Goal: Find specific page/section: Find specific page/section

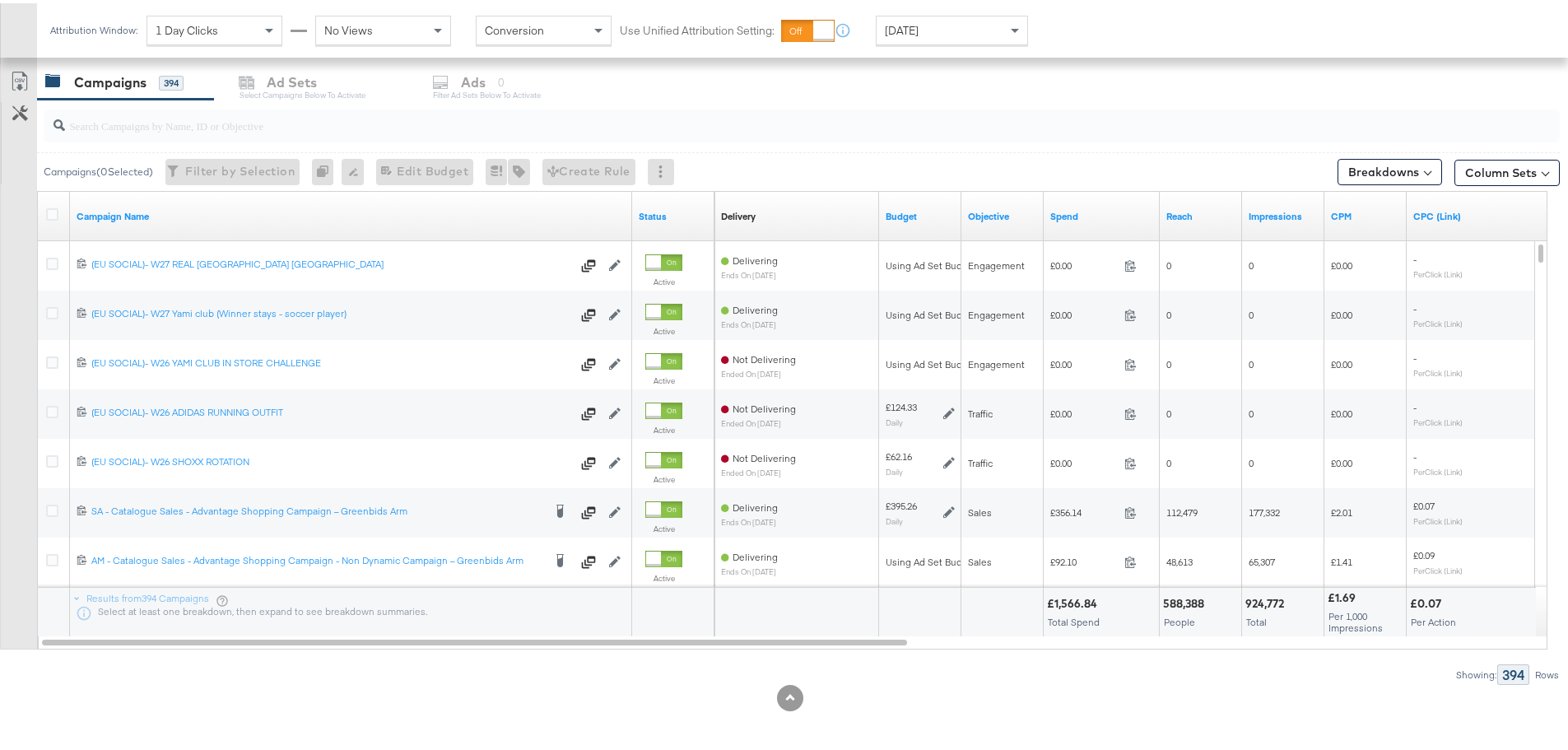
scroll to position [697, 0]
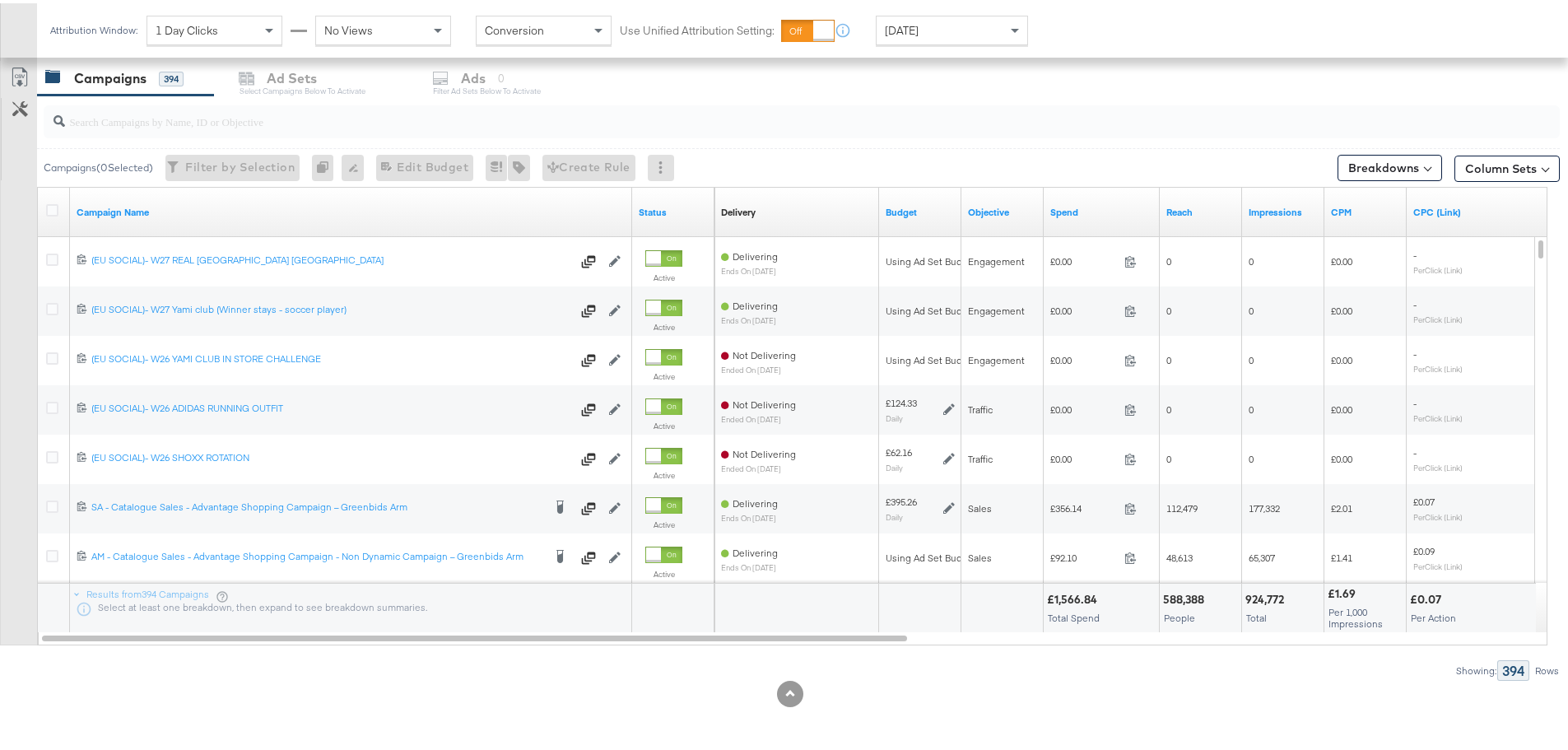
click at [172, 121] on input "search" at bounding box center [743, 111] width 1355 height 32
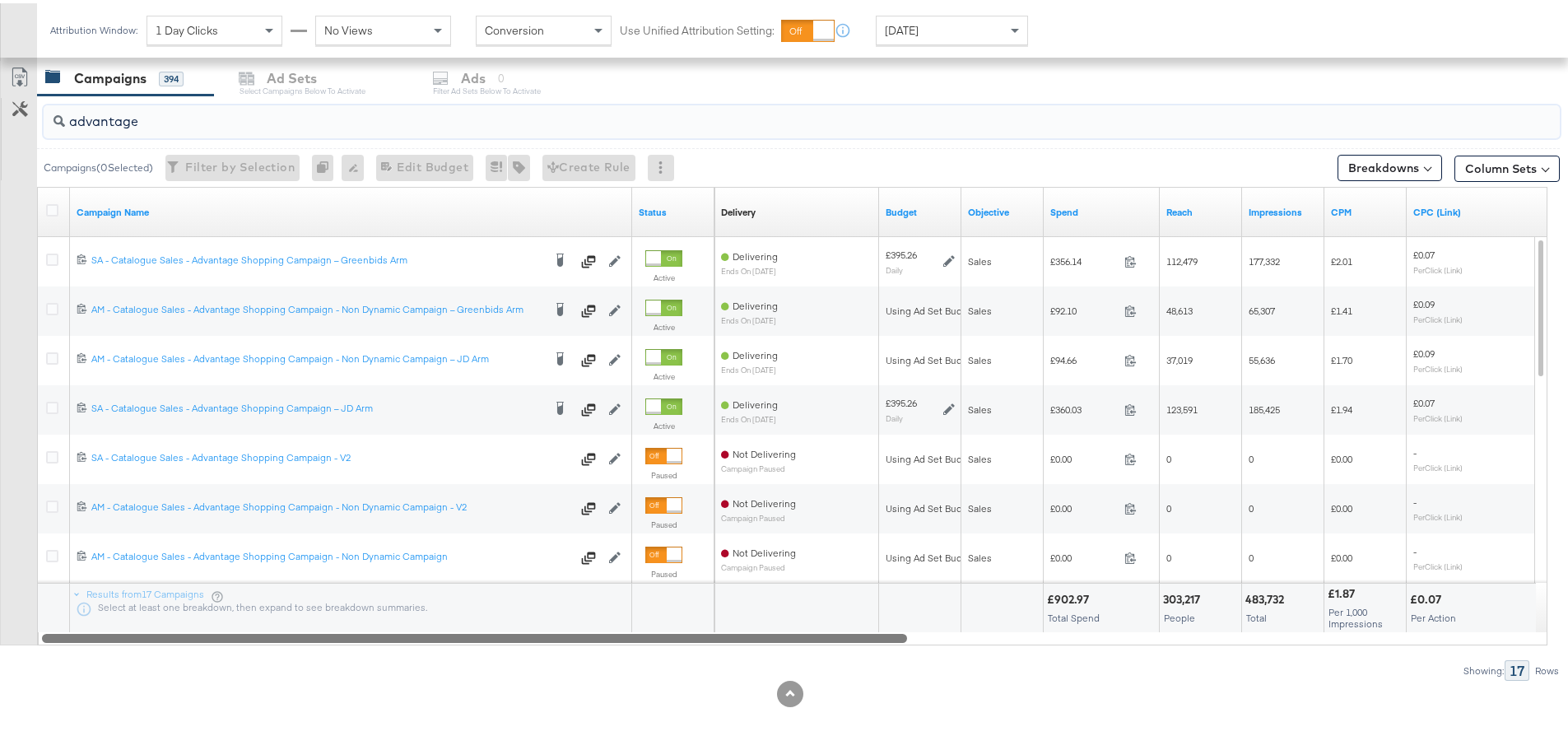
drag, startPoint x: 487, startPoint y: 639, endPoint x: 168, endPoint y: 633, distance: 319.1
click at [168, 633] on div at bounding box center [474, 634] width 865 height 14
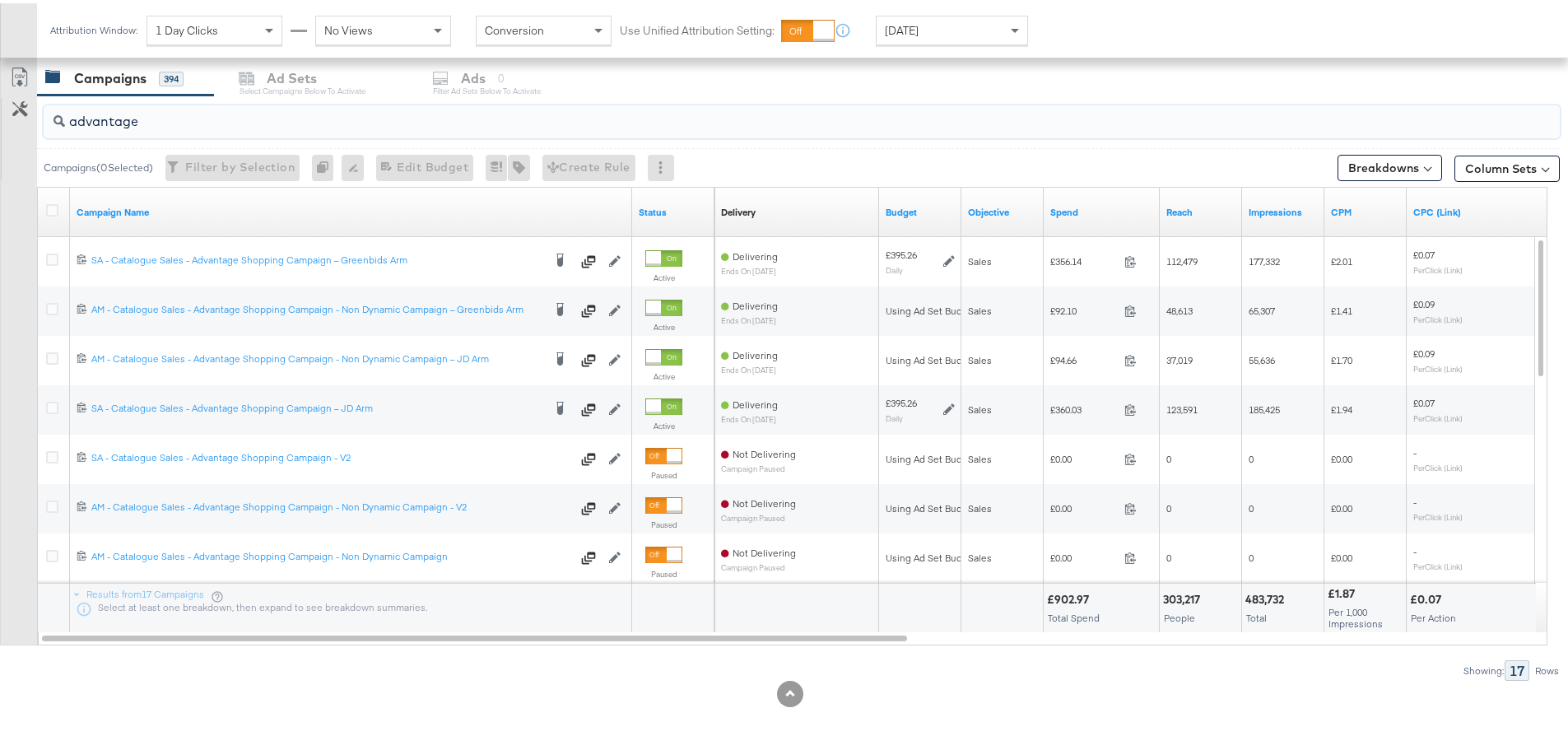
drag, startPoint x: 163, startPoint y: 111, endPoint x: -114, endPoint y: 110, distance: 277.0
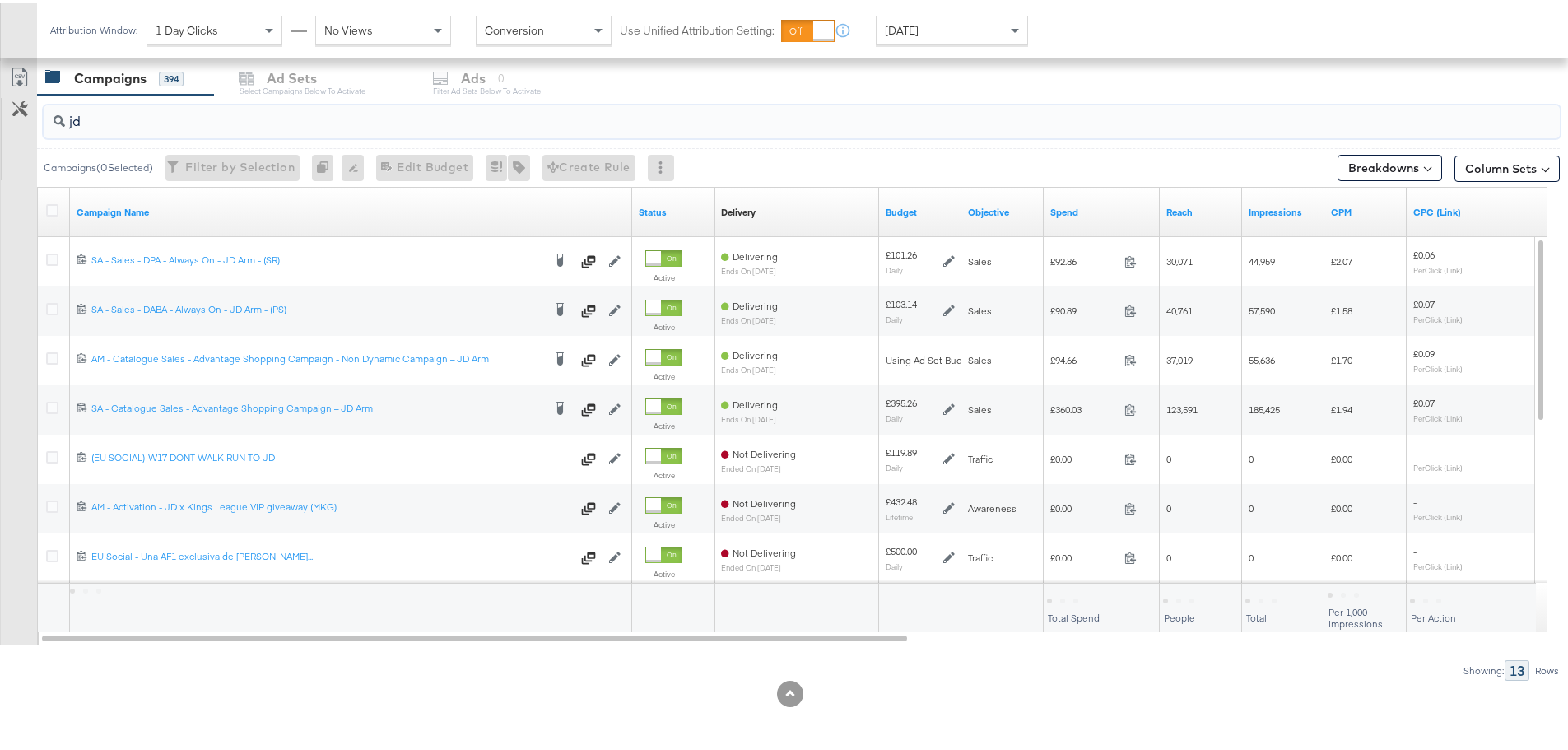
type input "j"
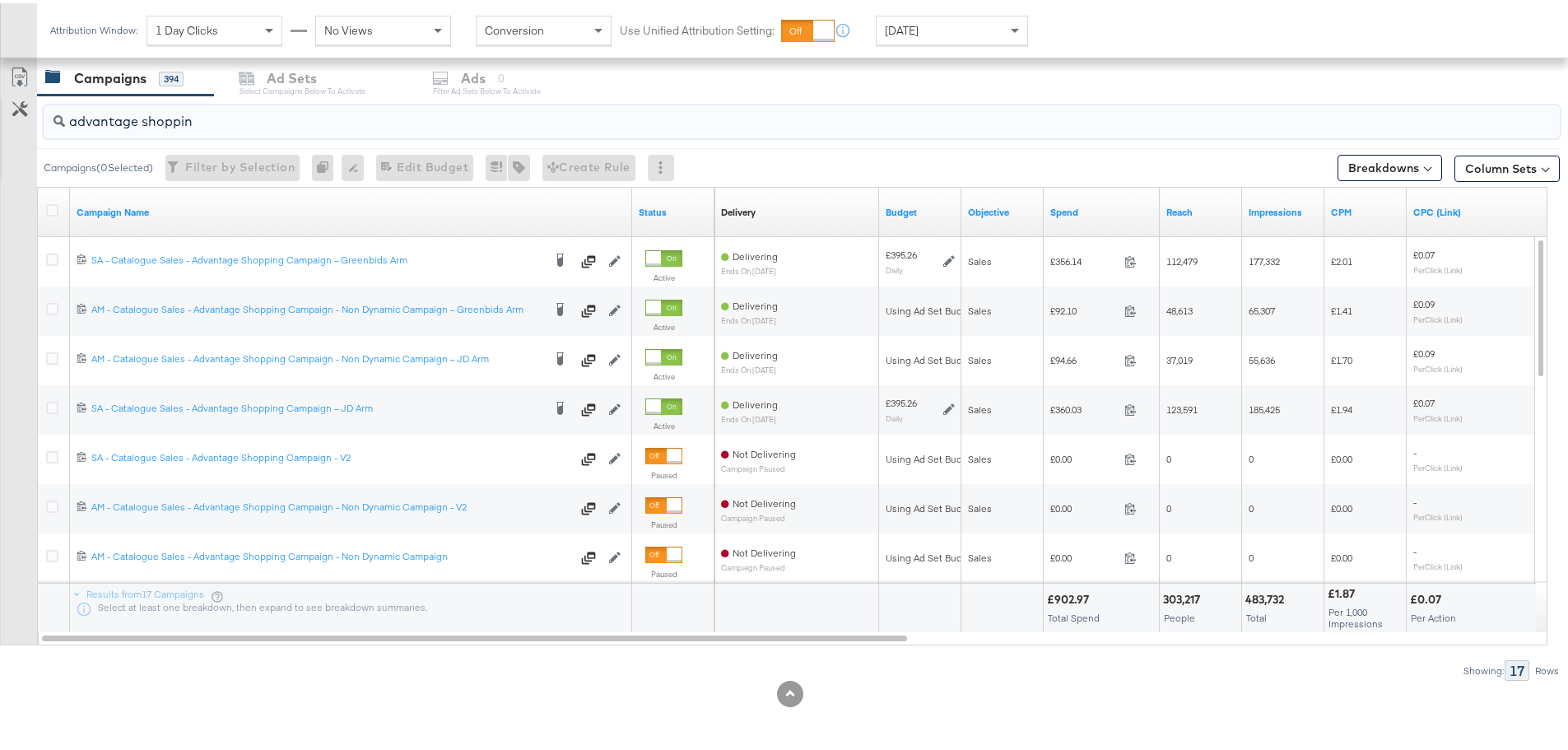
type input "advantage shopping"
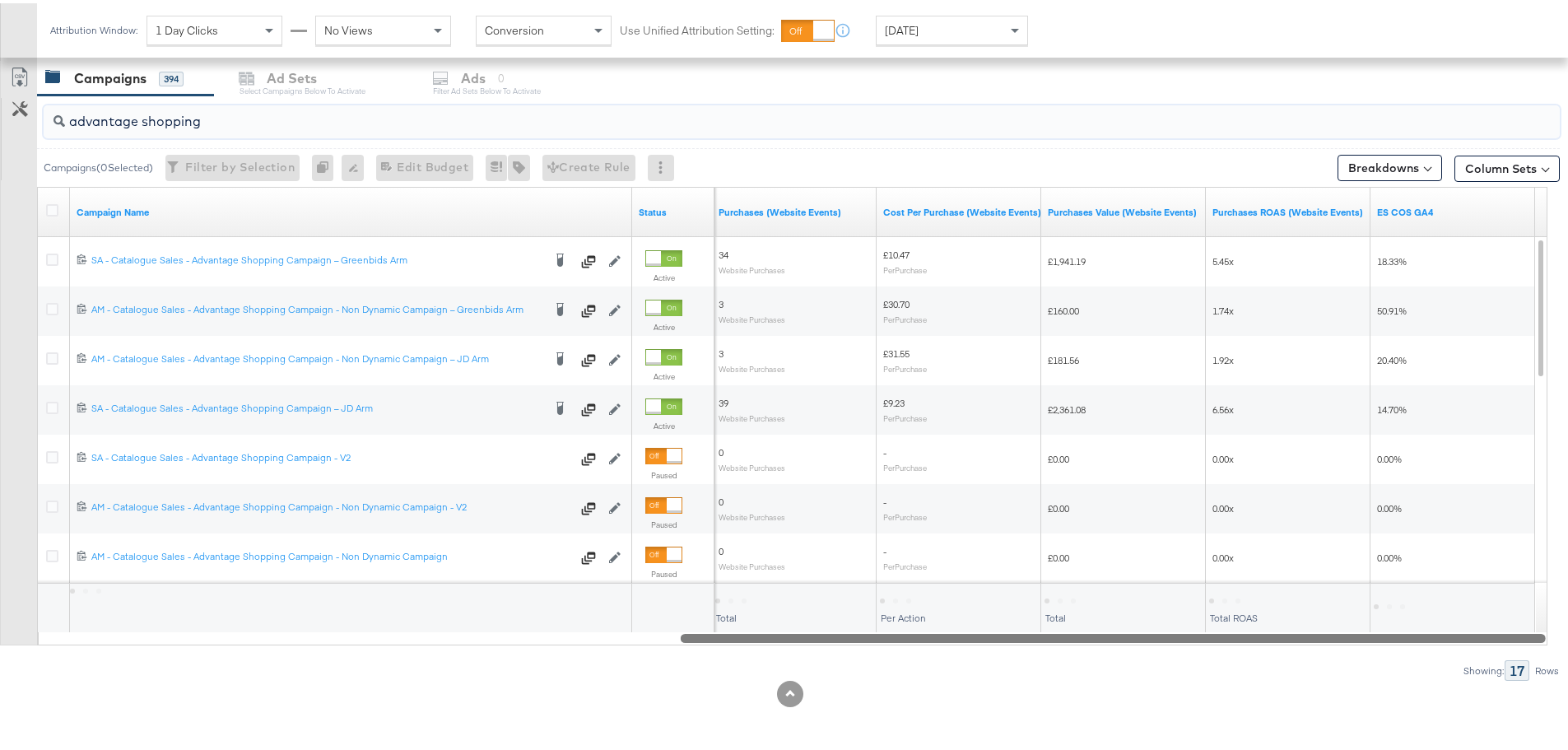
drag, startPoint x: 558, startPoint y: 638, endPoint x: 1285, endPoint y: 617, distance: 727.3
click at [1285, 617] on div "Campaign Name Status Purchases (Website Events) Cost Per Purchase (Website Even…" at bounding box center [792, 413] width 1511 height 458
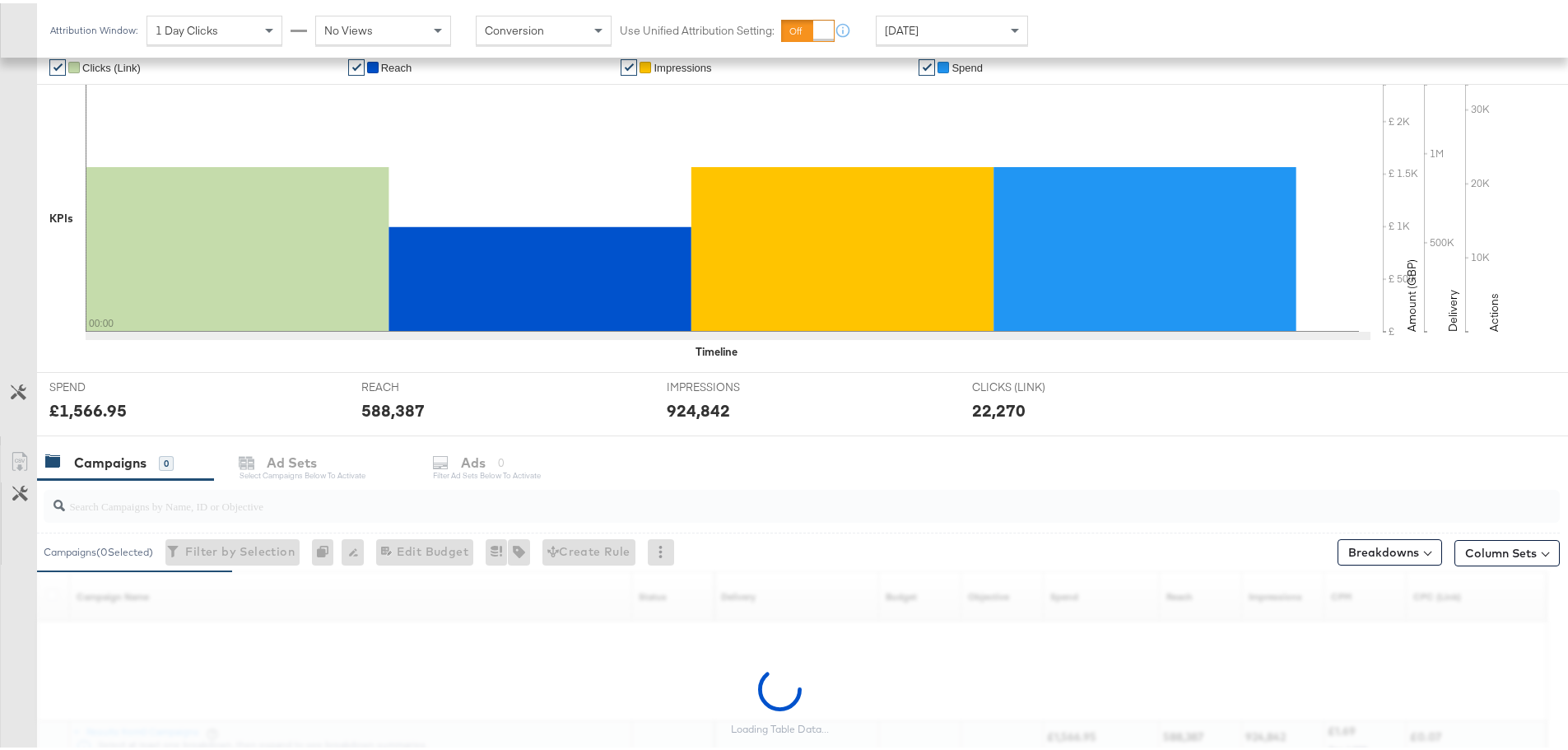
scroll to position [450, 0]
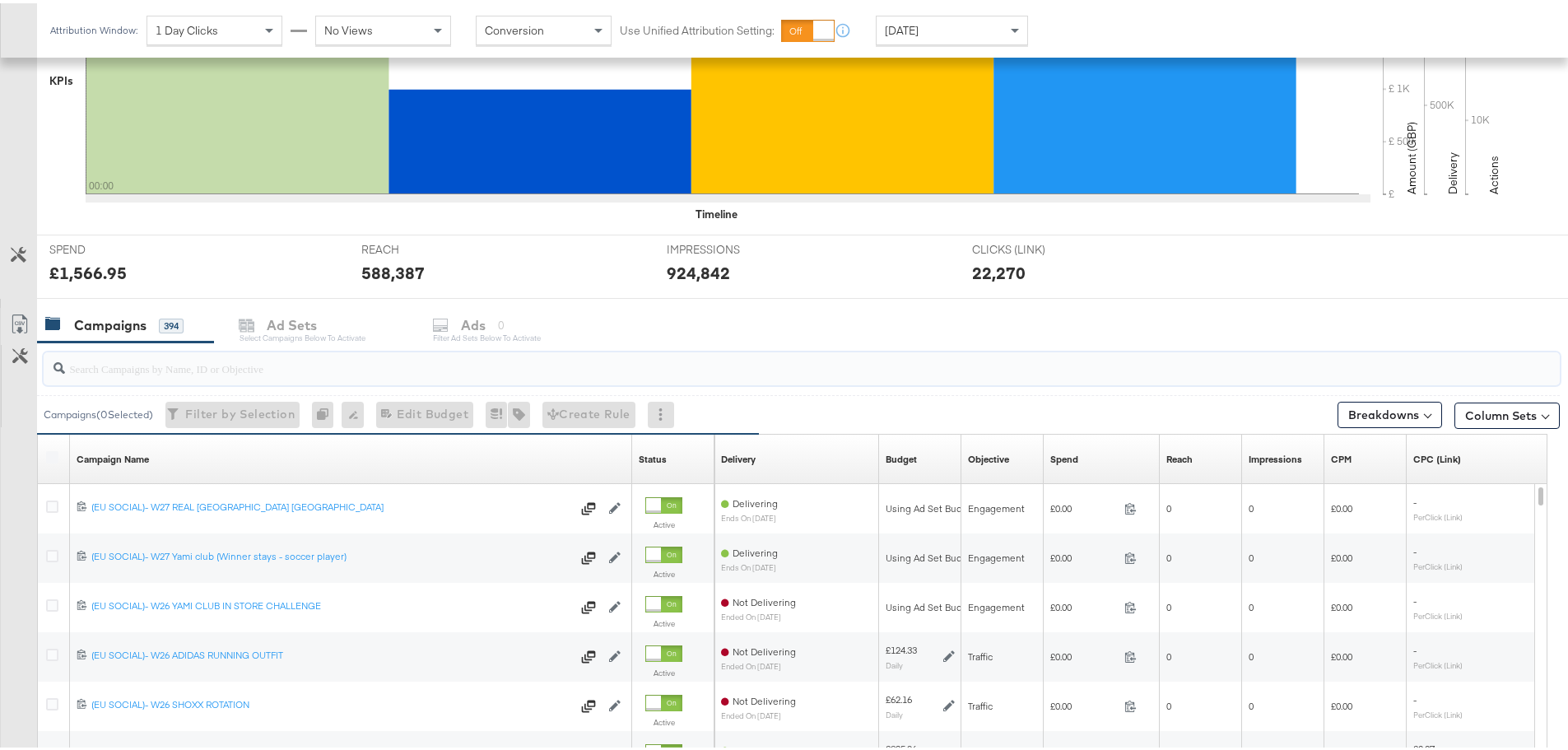
click at [351, 368] on input "search" at bounding box center [743, 358] width 1355 height 32
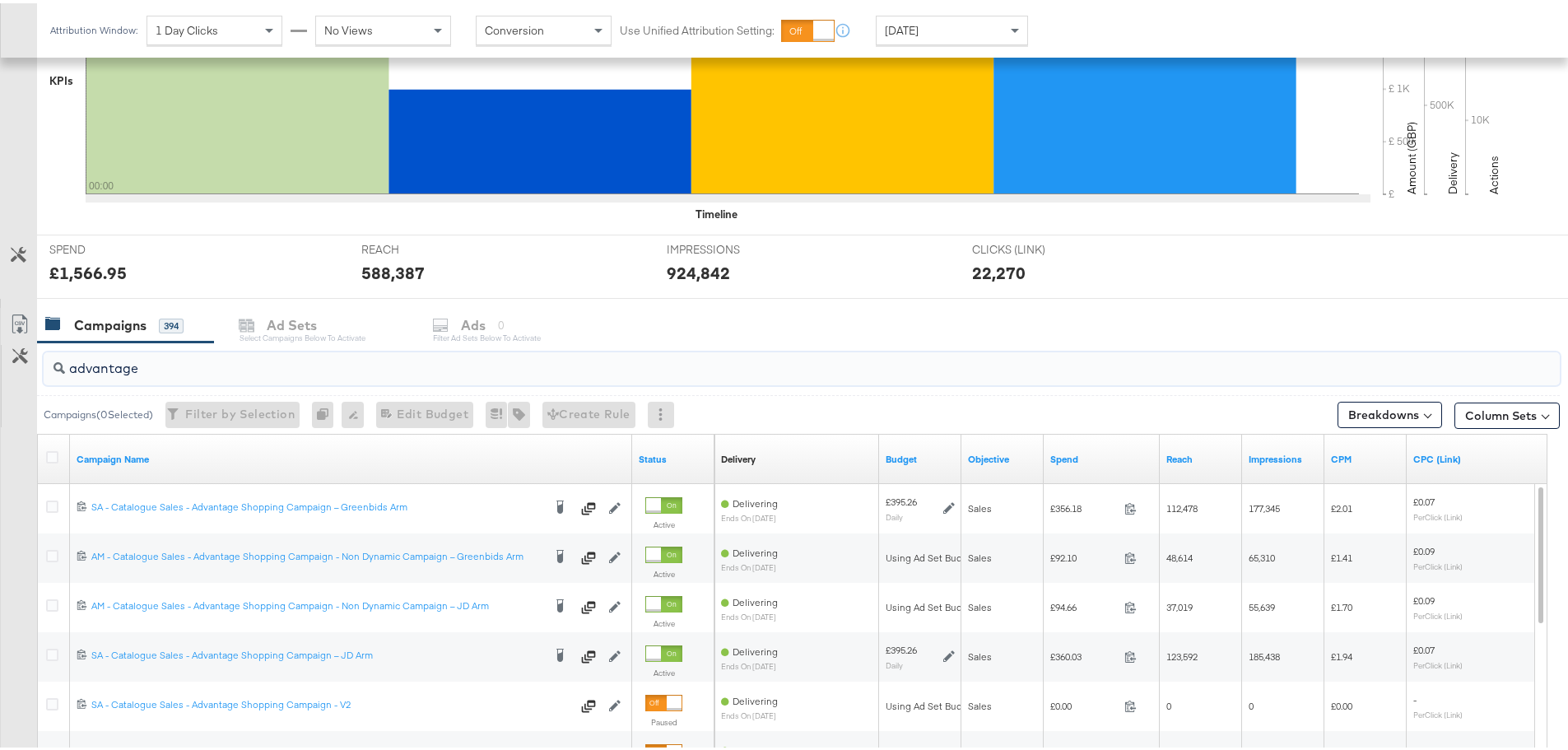
scroll to position [614, 0]
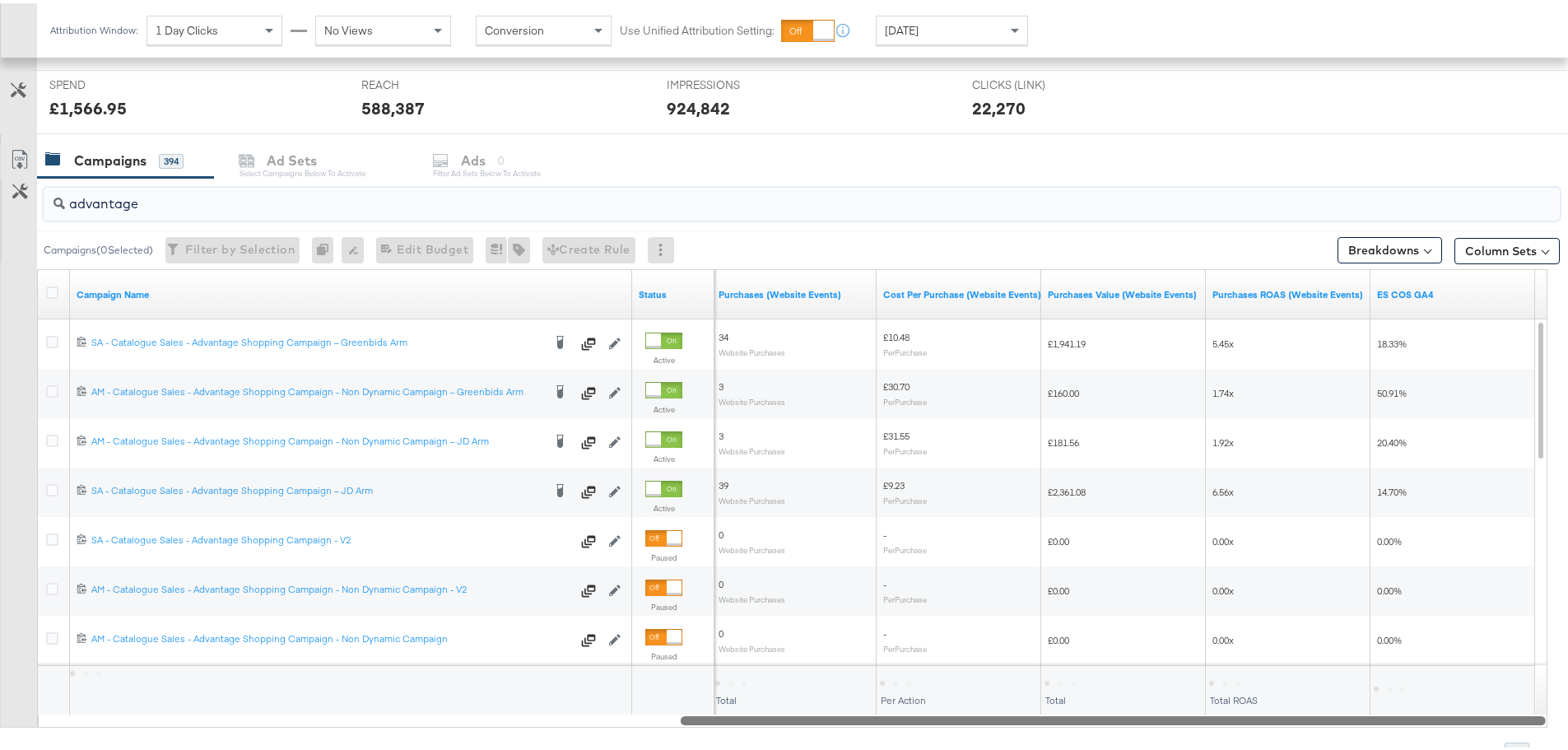
drag, startPoint x: 621, startPoint y: 719, endPoint x: 1579, endPoint y: 742, distance: 958.3
drag, startPoint x: 1085, startPoint y: 718, endPoint x: 1285, endPoint y: 770, distance: 206.6
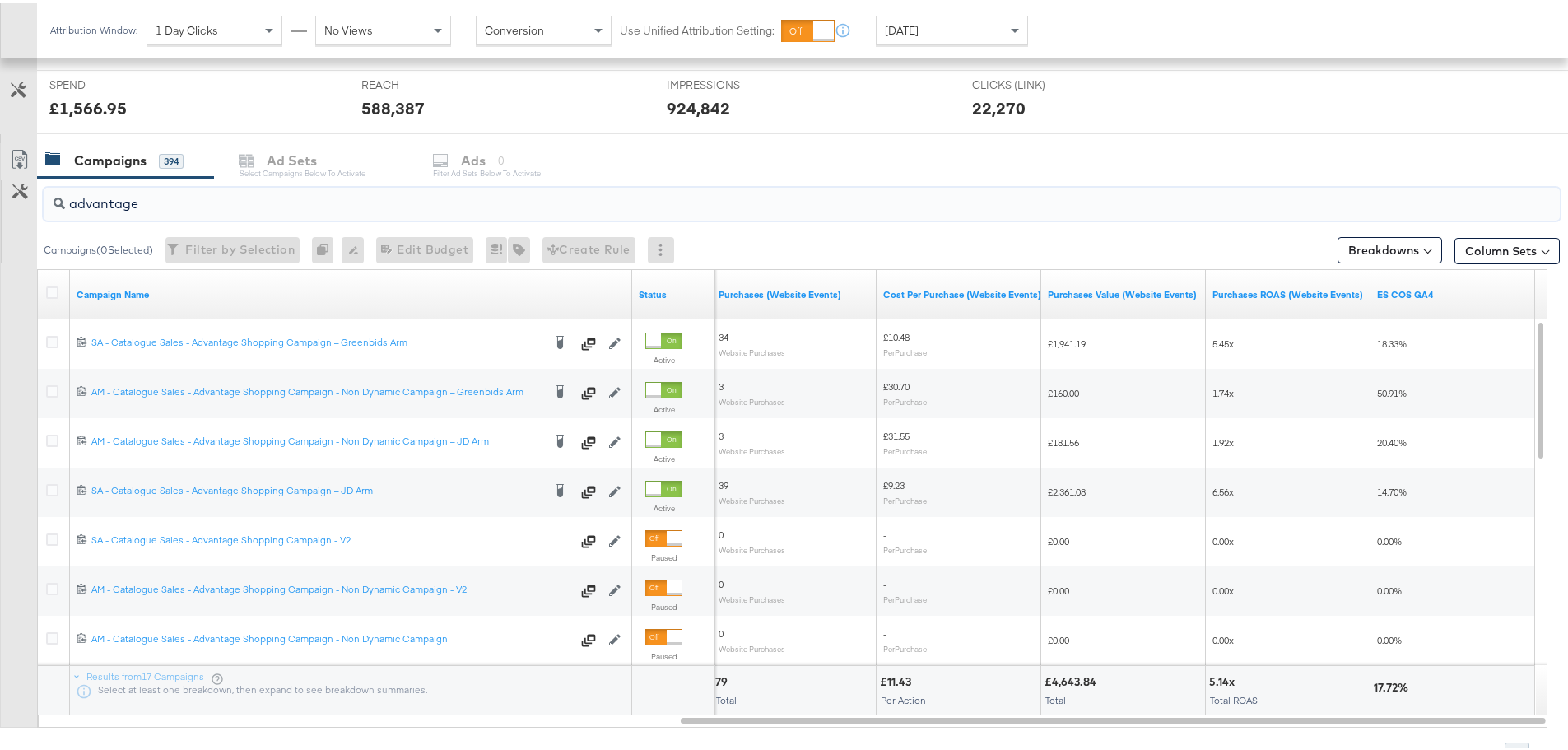
type input "advantage"
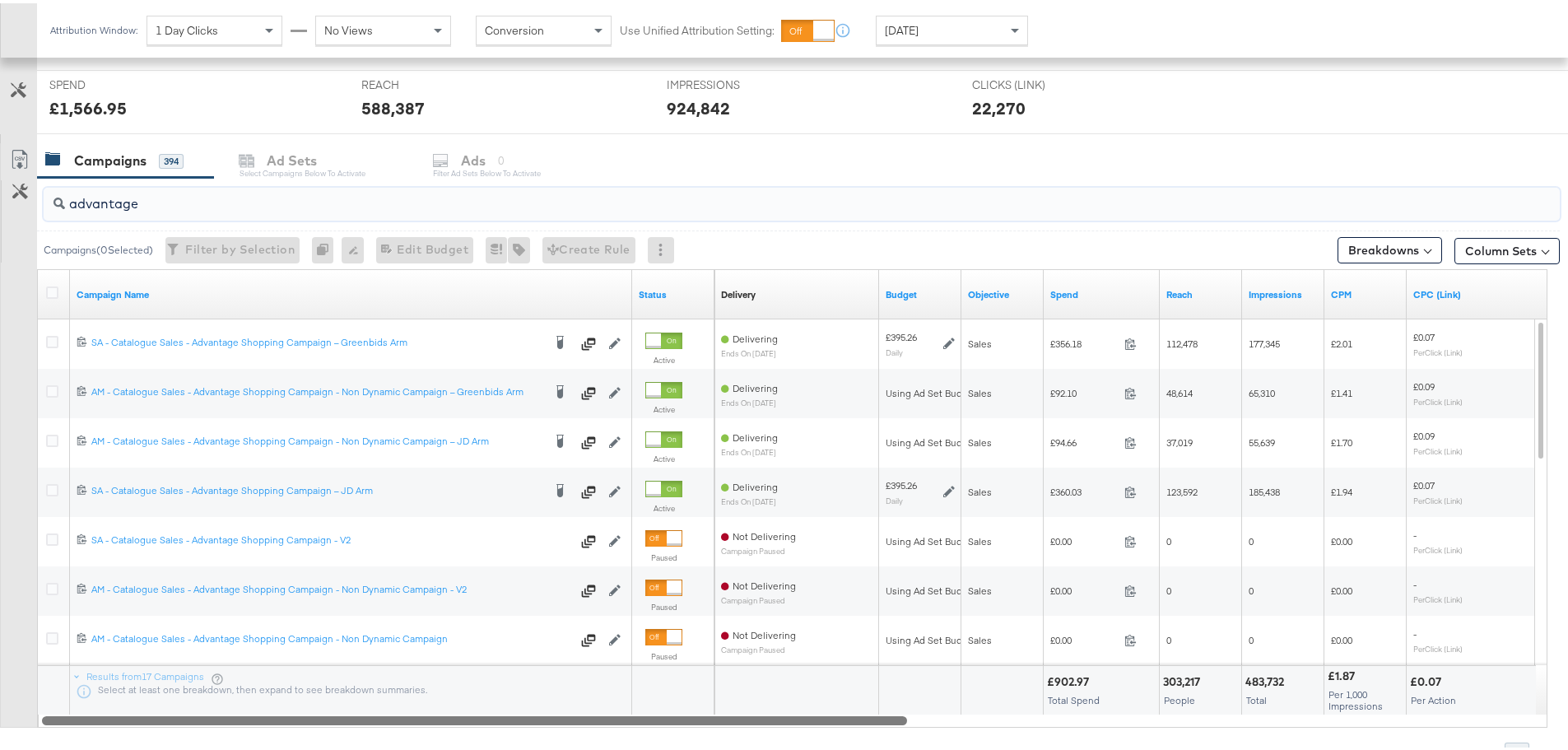
drag, startPoint x: 920, startPoint y: 714, endPoint x: 8, endPoint y: 741, distance: 912.4
click at [8, 741] on div "advantage Campaigns ( 0 Selected) Filter by Selection Filter 0 campaigns 0 Rena…" at bounding box center [780, 467] width 1559 height 585
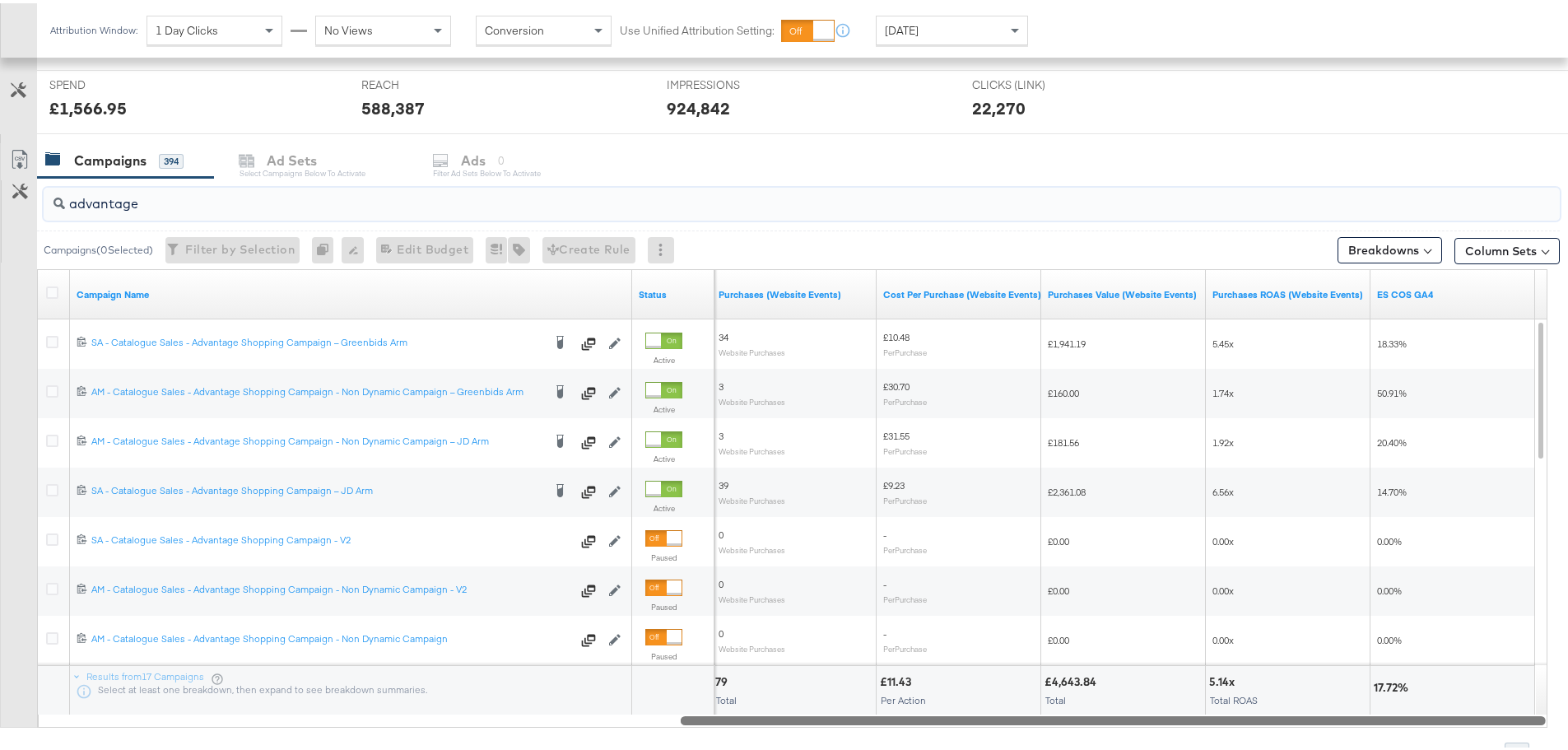
drag, startPoint x: 633, startPoint y: 716, endPoint x: 1579, endPoint y: 742, distance: 946.4
